Goal: Task Accomplishment & Management: Manage account settings

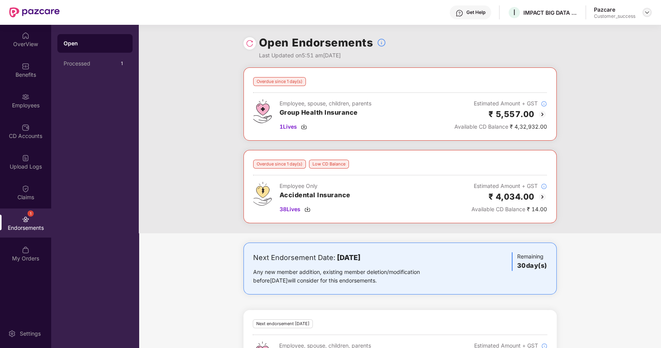
click at [649, 12] on img at bounding box center [647, 12] width 6 height 6
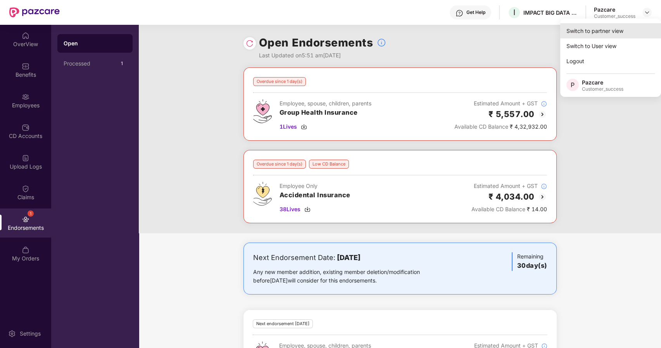
click at [608, 30] on div "Switch to partner view" at bounding box center [611, 30] width 101 height 15
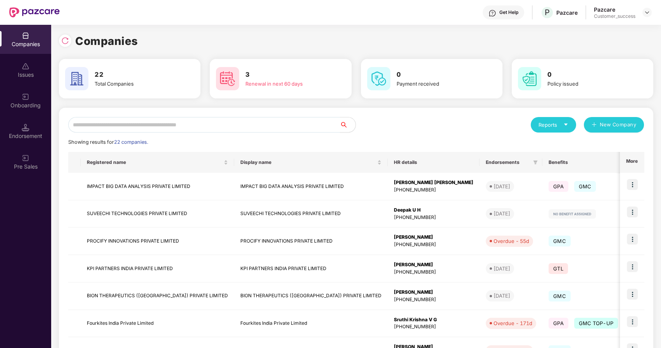
click at [199, 123] on input "text" at bounding box center [204, 125] width 272 height 16
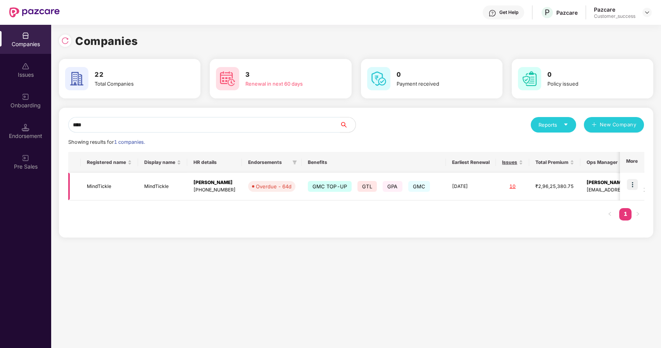
type input "****"
click at [637, 182] on img at bounding box center [632, 184] width 11 height 11
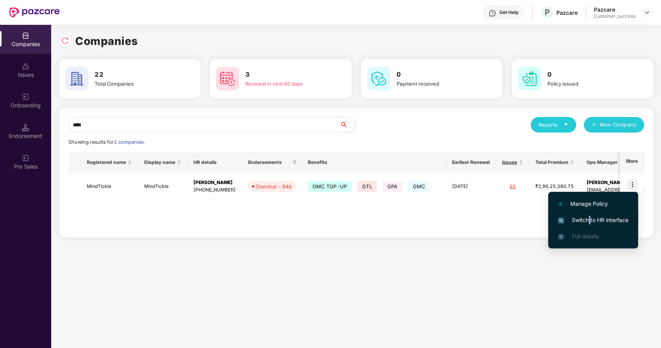
click at [590, 219] on span "Switch to HR interface" at bounding box center [593, 220] width 71 height 9
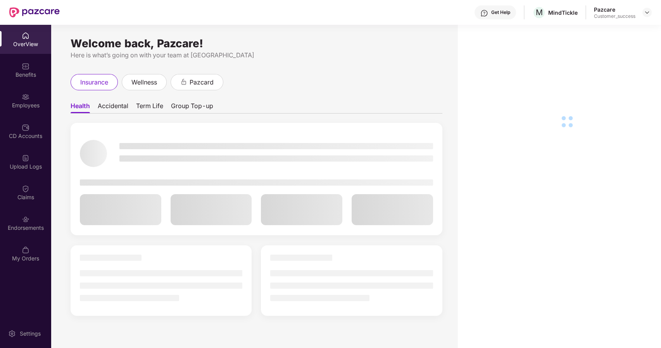
click at [40, 115] on div "OverView Benefits Employees CD Accounts Upload Logs Claims Endorsements My Orde…" at bounding box center [25, 147] width 51 height 245
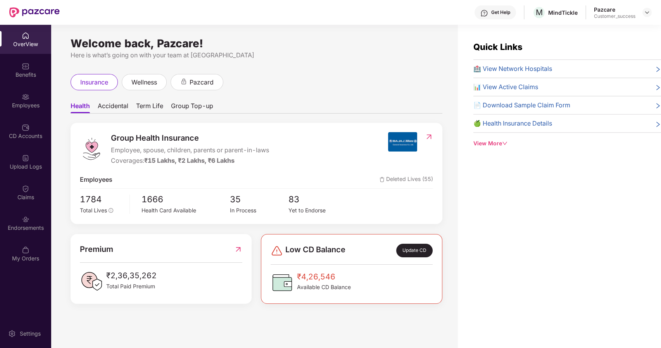
click at [26, 101] on div "Employees" at bounding box center [25, 100] width 51 height 29
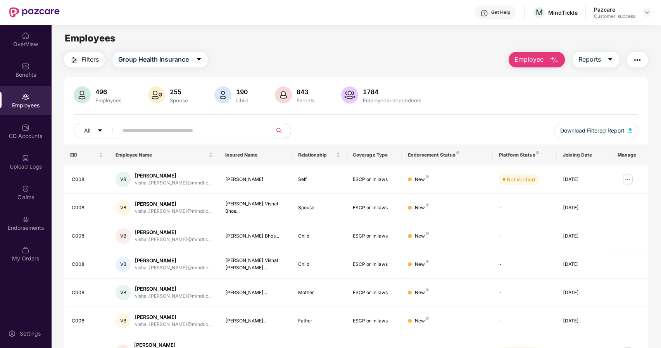
click at [130, 137] on span at bounding box center [192, 131] width 159 height 16
paste input "**********"
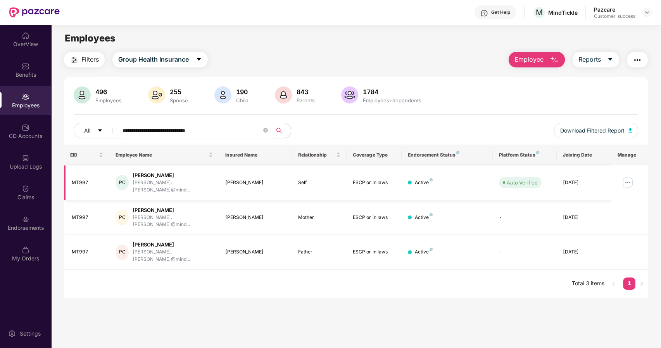
type input "**********"
click at [625, 176] on img at bounding box center [628, 182] width 12 height 12
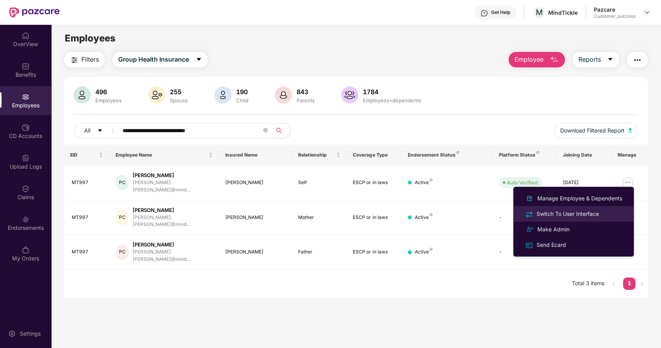
click at [567, 213] on div "Switch To User Interface" at bounding box center [568, 214] width 66 height 9
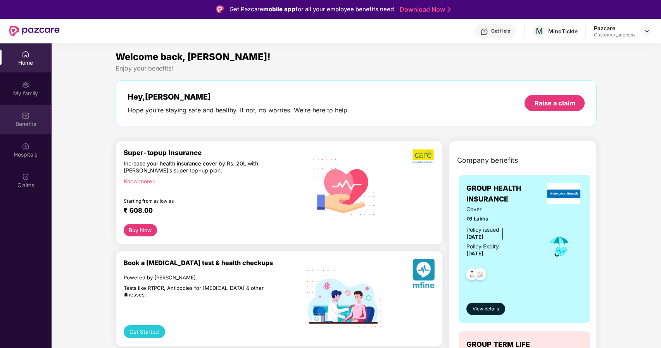
click at [22, 128] on div "Benefits" at bounding box center [25, 119] width 51 height 29
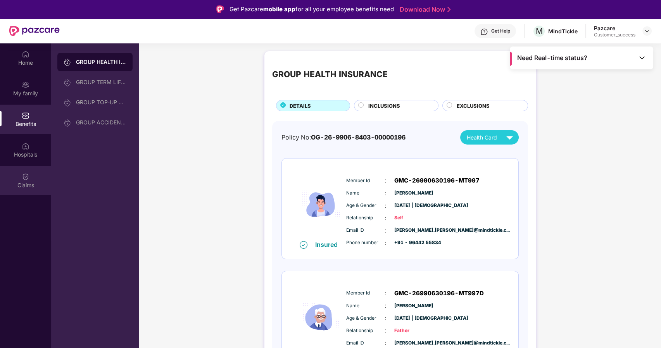
click at [18, 178] on div "Claims" at bounding box center [25, 180] width 51 height 29
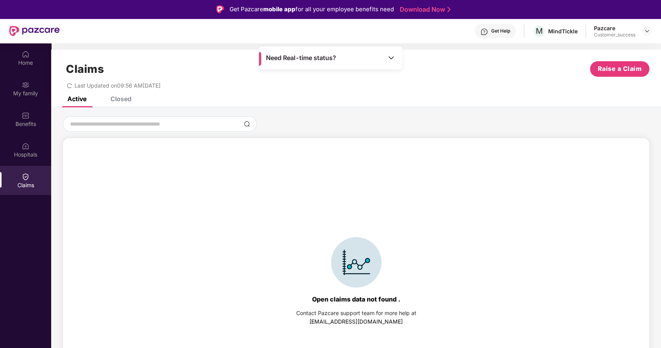
click at [122, 99] on div "Closed" at bounding box center [121, 99] width 21 height 8
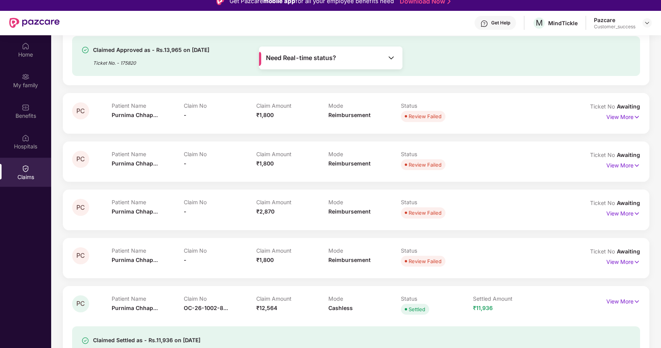
scroll to position [43, 0]
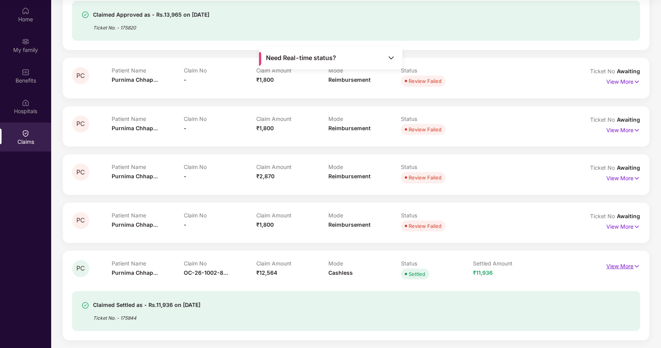
click at [636, 266] on img at bounding box center [637, 266] width 7 height 9
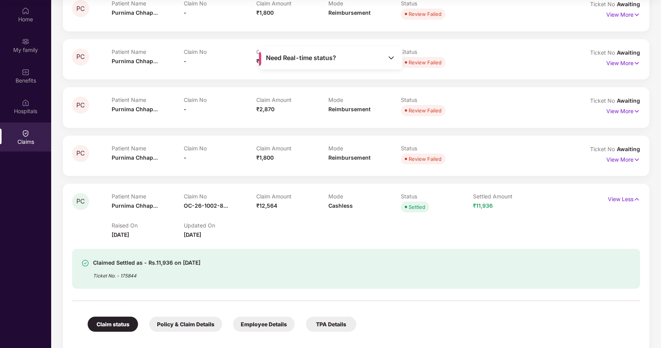
scroll to position [401, 0]
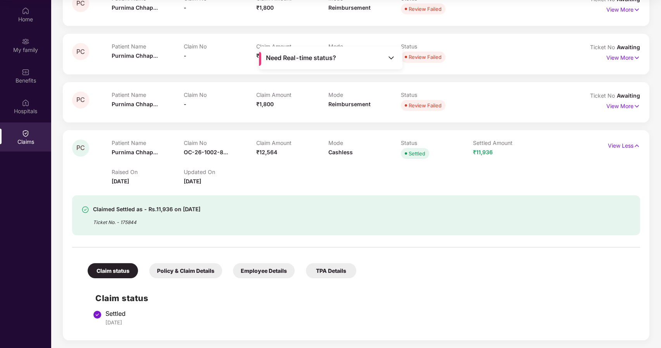
click at [189, 265] on div "Policy & Claim Details" at bounding box center [185, 270] width 73 height 15
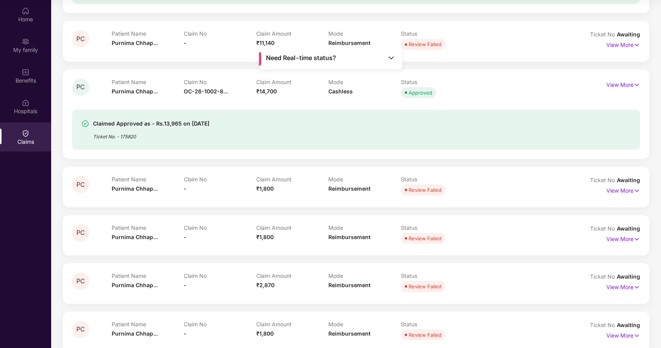
scroll to position [156, 0]
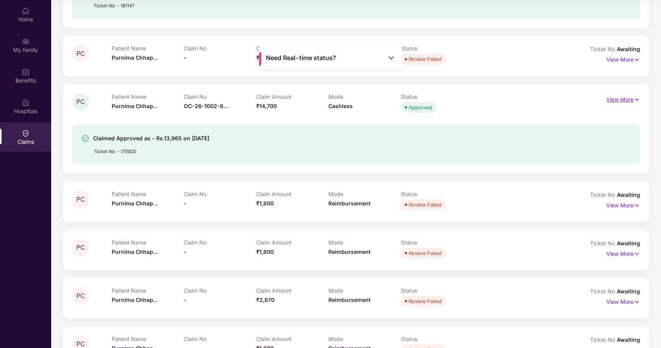
click at [630, 97] on p "View More" at bounding box center [624, 98] width 34 height 10
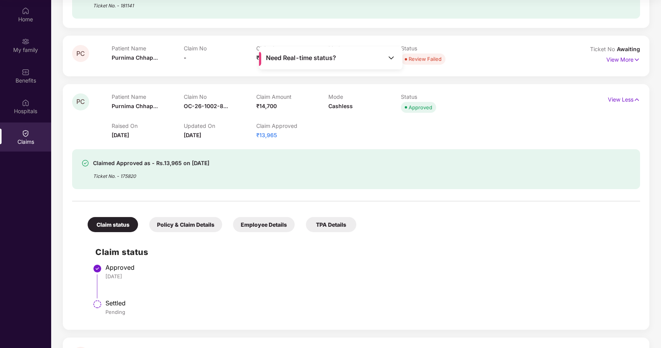
click at [197, 225] on div "Policy & Claim Details" at bounding box center [185, 224] width 73 height 15
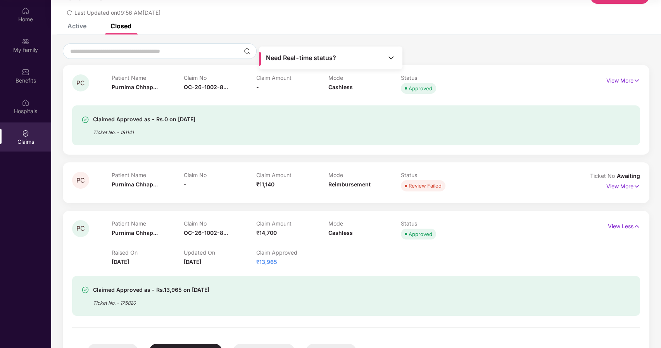
scroll to position [0, 0]
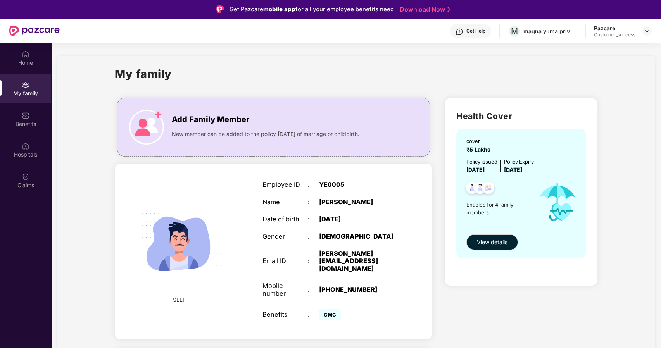
scroll to position [52, 0]
